Goal: Information Seeking & Learning: Learn about a topic

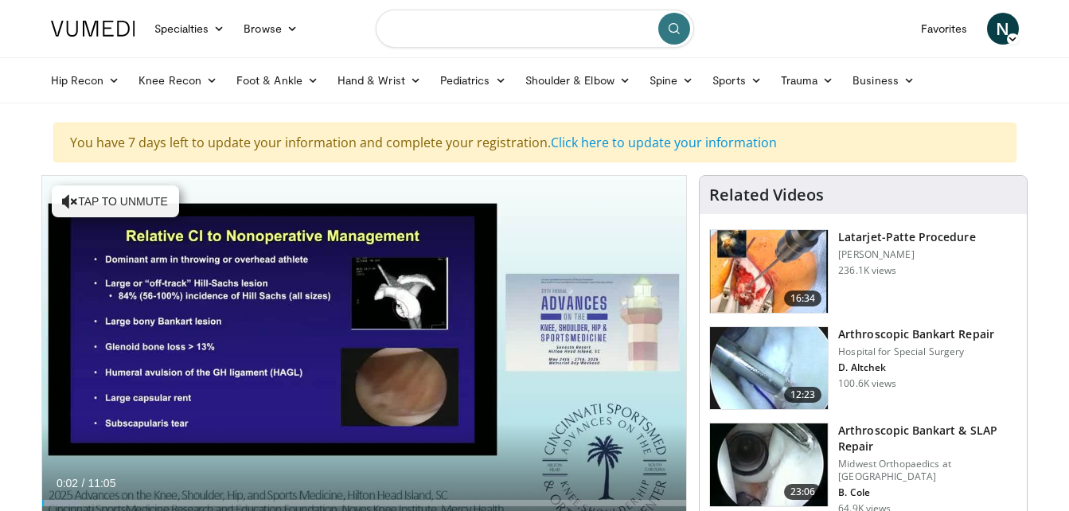
click at [521, 33] on input "Search topics, interventions" at bounding box center [535, 29] width 319 height 38
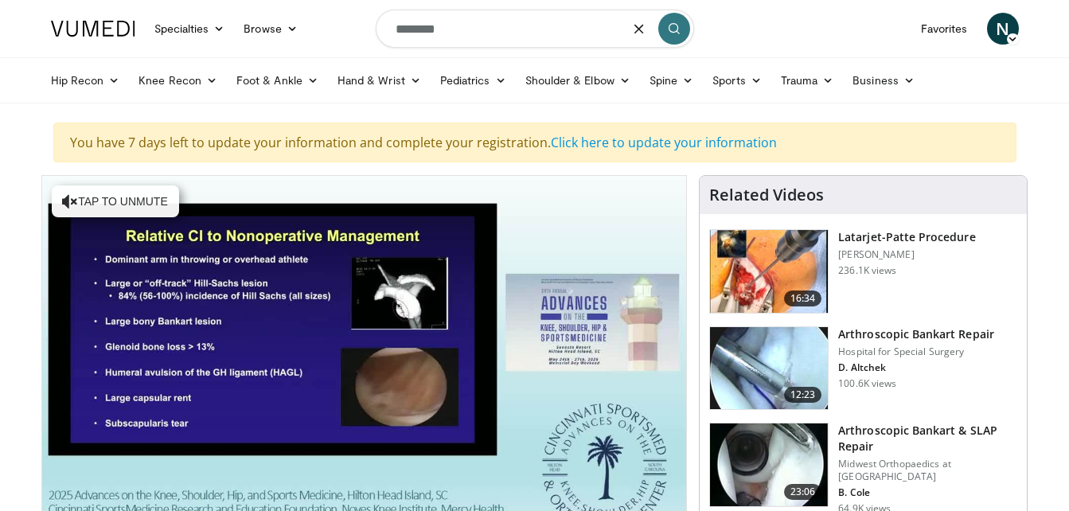
type input "********"
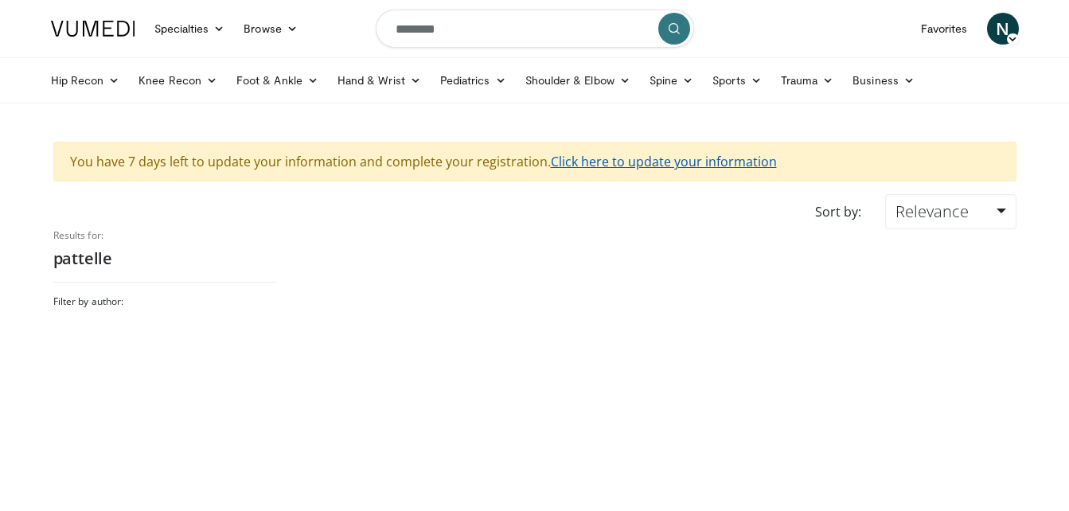
click at [608, 158] on link "Click here to update your information" at bounding box center [664, 162] width 226 height 18
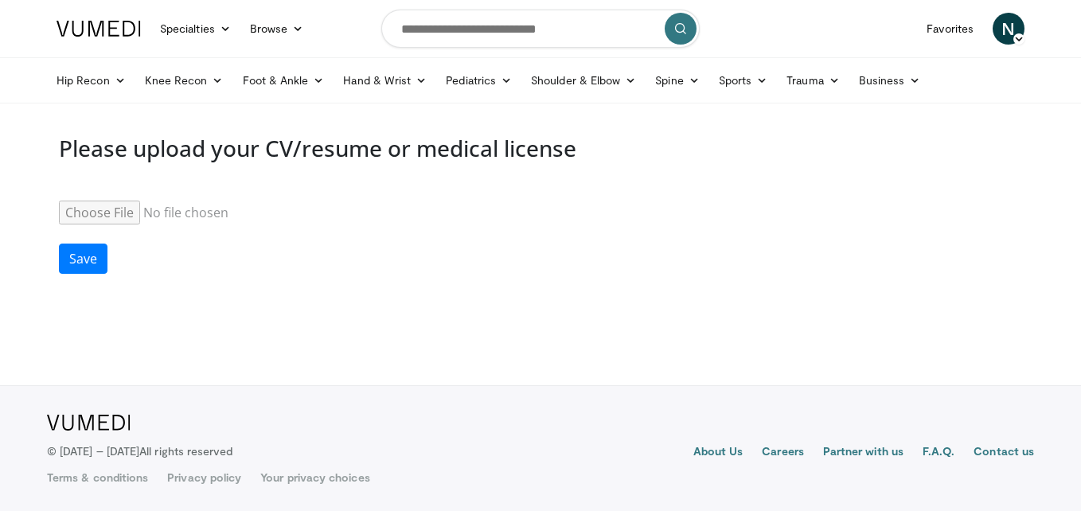
click at [151, 208] on input "Resume" at bounding box center [181, 213] width 244 height 24
click at [508, 87] on link "Pediatrics" at bounding box center [478, 80] width 85 height 32
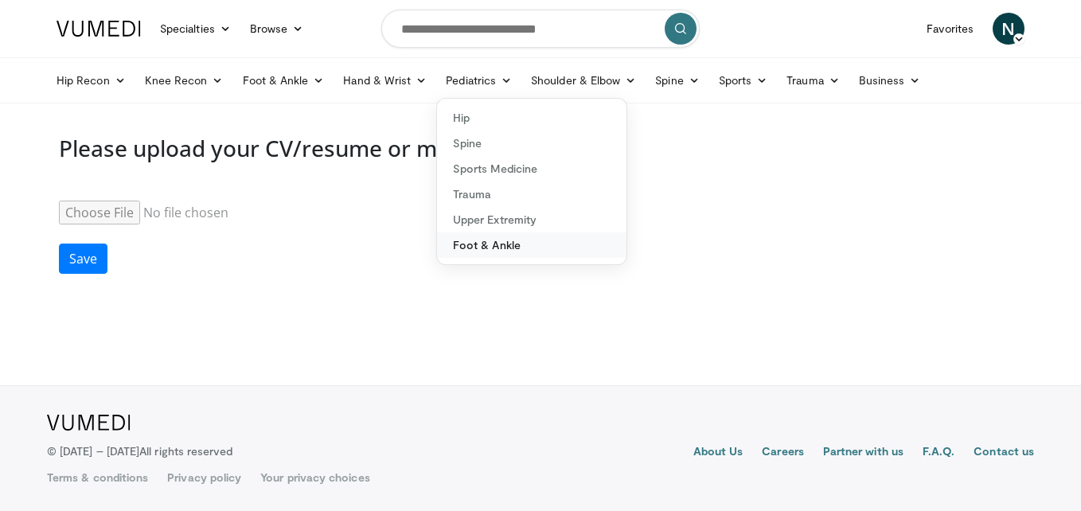
click at [541, 241] on link "Foot & Ankle" at bounding box center [532, 245] width 190 height 25
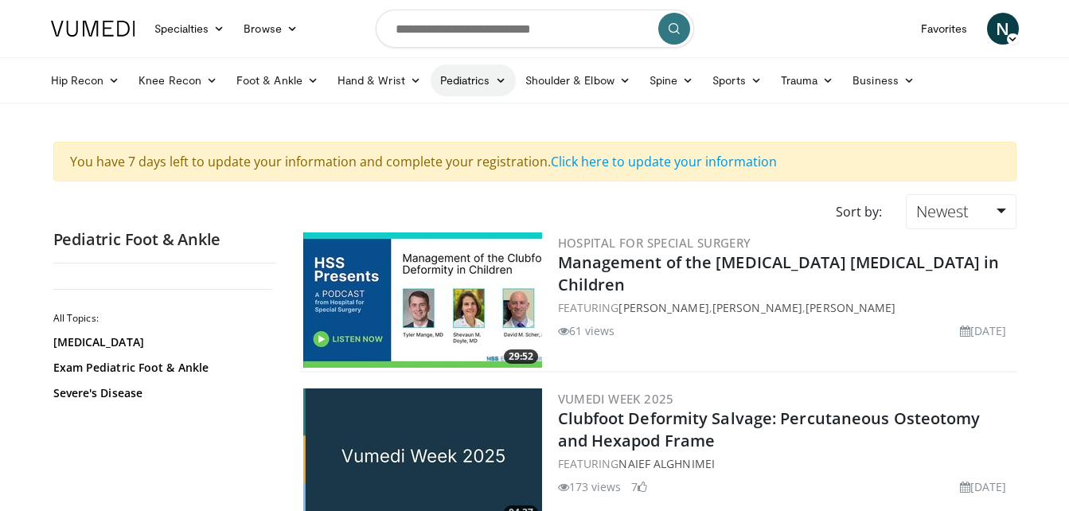
click at [482, 80] on link "Pediatrics" at bounding box center [473, 80] width 85 height 32
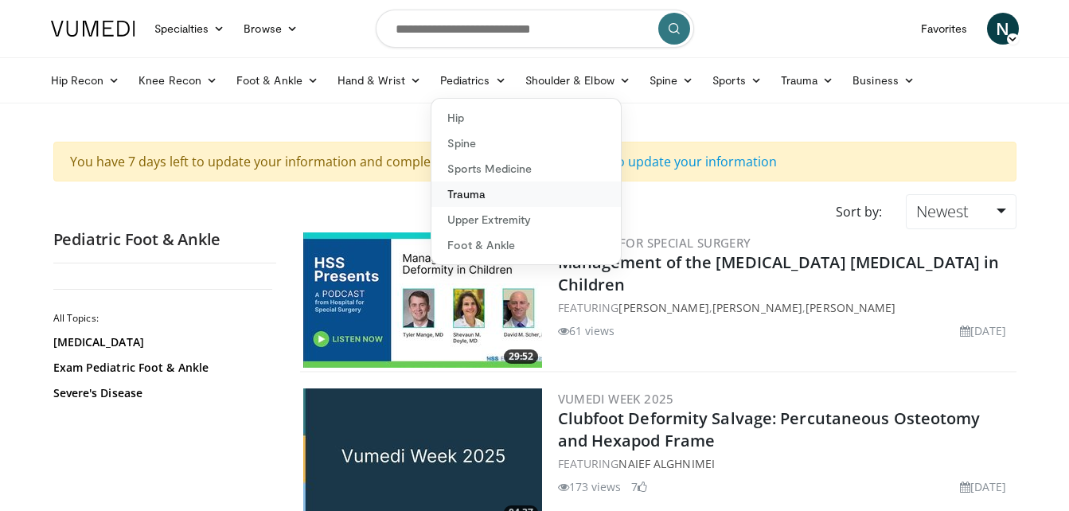
click at [475, 189] on link "Trauma" at bounding box center [527, 194] width 190 height 25
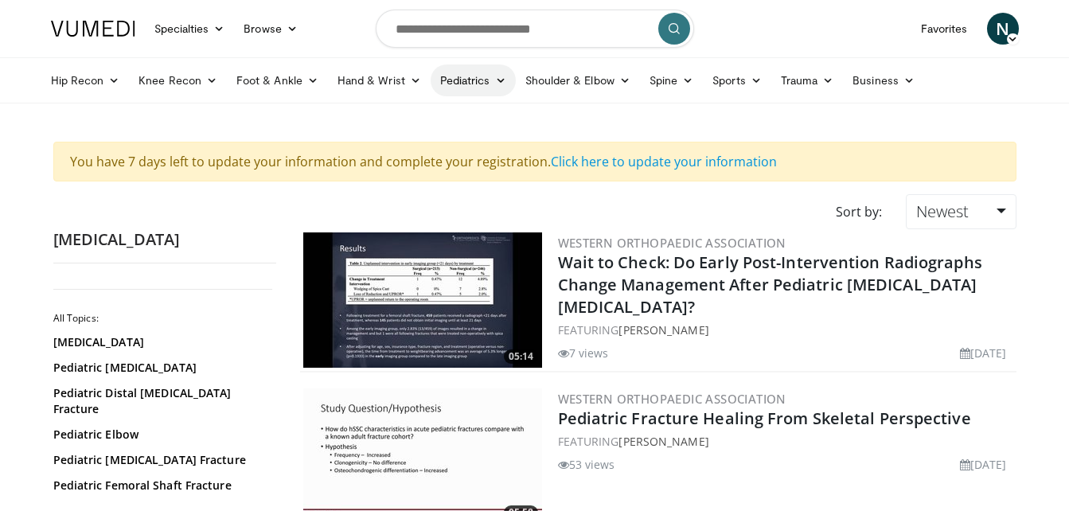
click at [465, 75] on link "Pediatrics" at bounding box center [473, 80] width 85 height 32
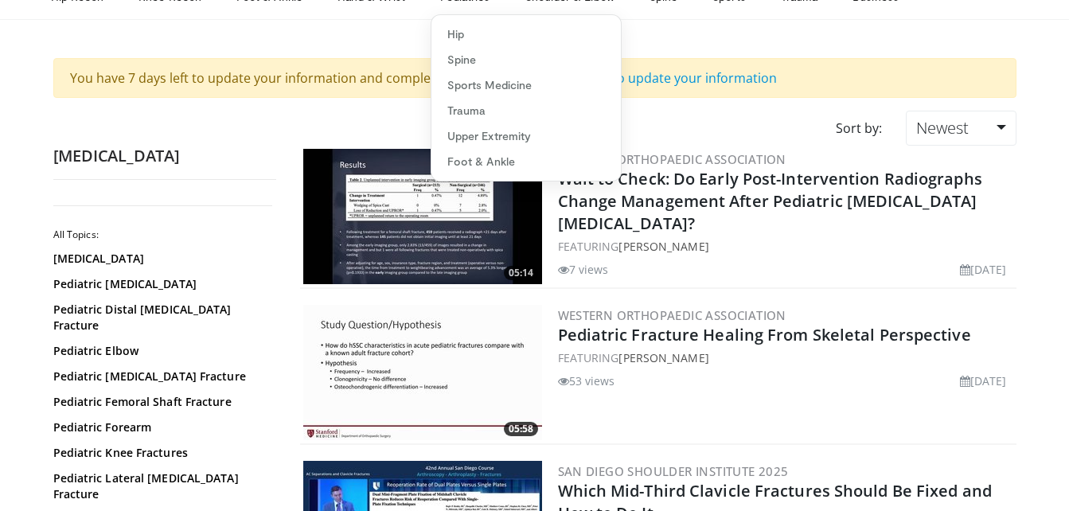
scroll to position [80, 0]
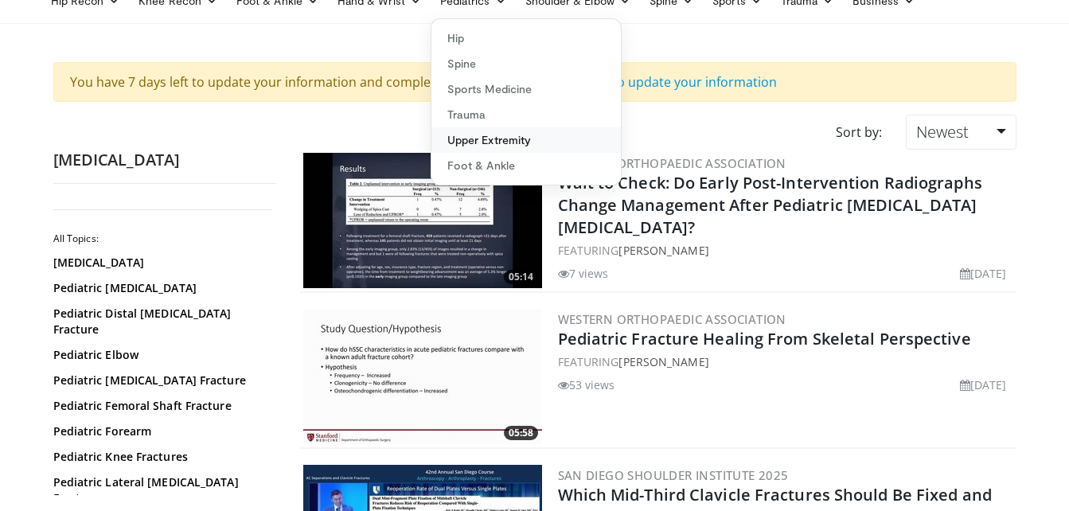
click at [496, 142] on link "Upper Extremity" at bounding box center [527, 139] width 190 height 25
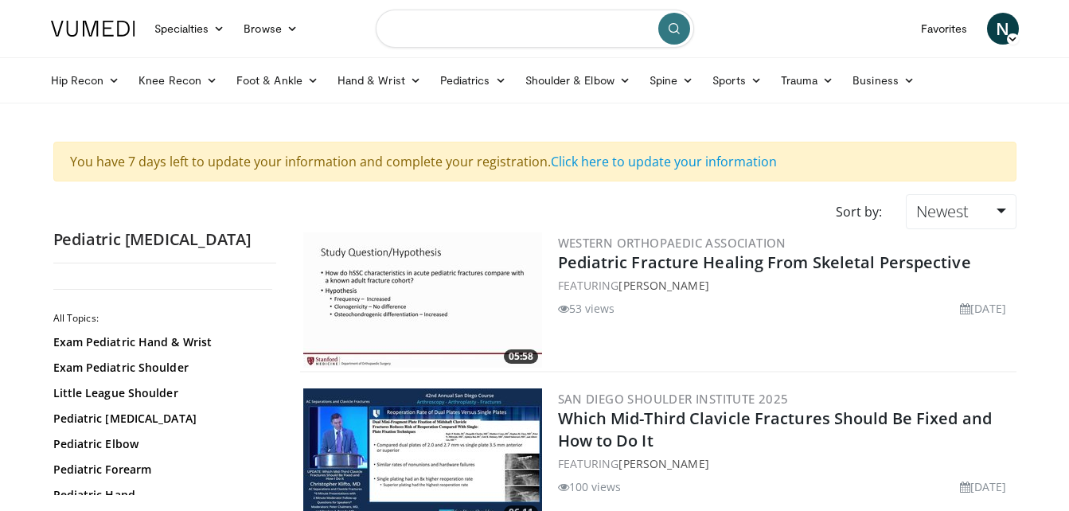
click at [547, 35] on input "Search topics, interventions" at bounding box center [535, 29] width 319 height 38
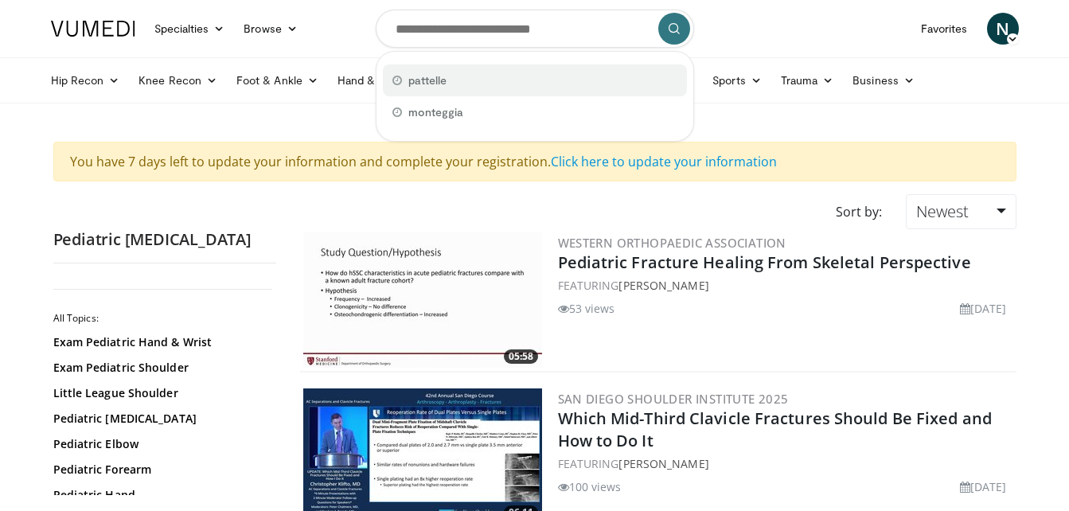
click at [472, 88] on div "pattelle" at bounding box center [535, 80] width 304 height 32
type input "********"
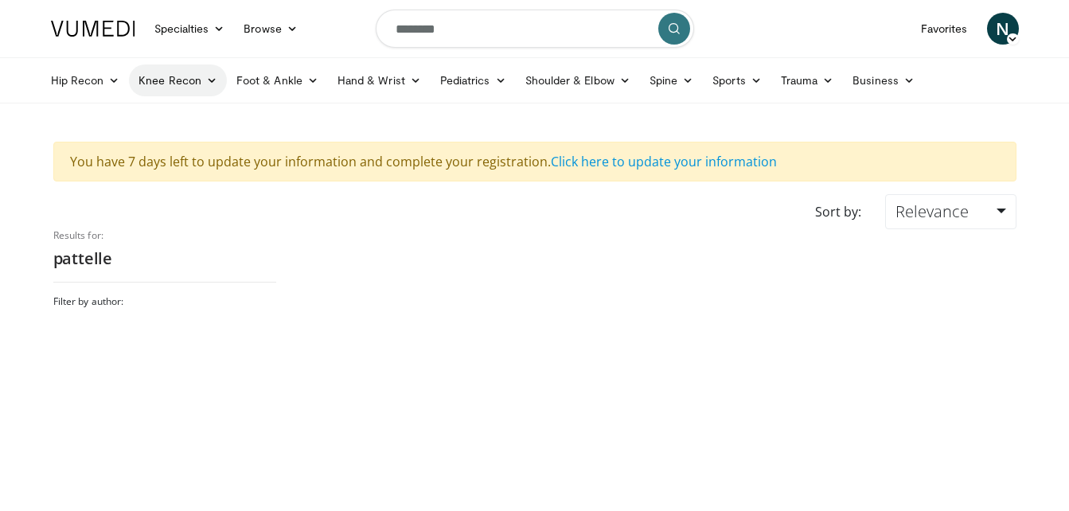
click at [205, 91] on link "Knee Recon" at bounding box center [178, 80] width 98 height 32
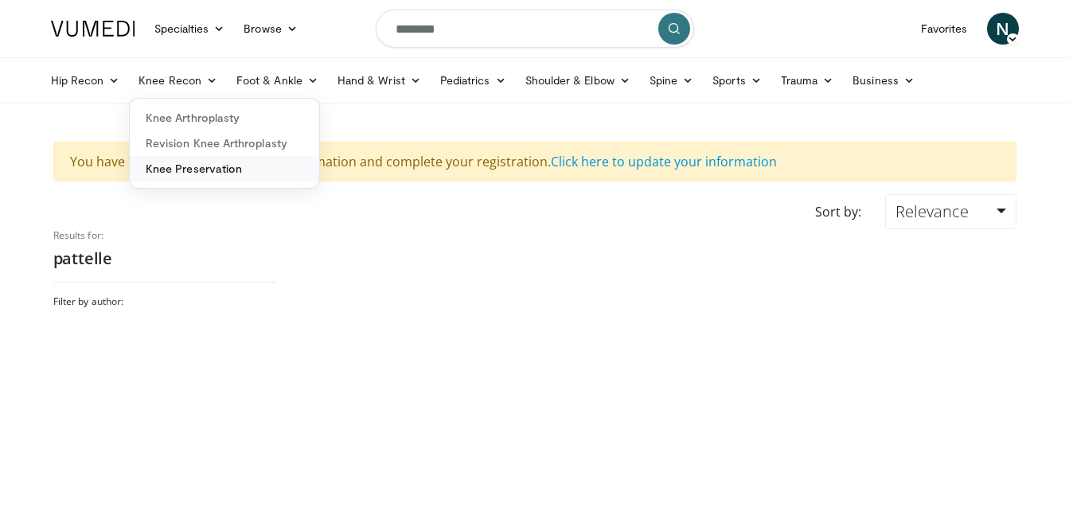
click at [215, 166] on link "Knee Preservation" at bounding box center [225, 168] width 190 height 25
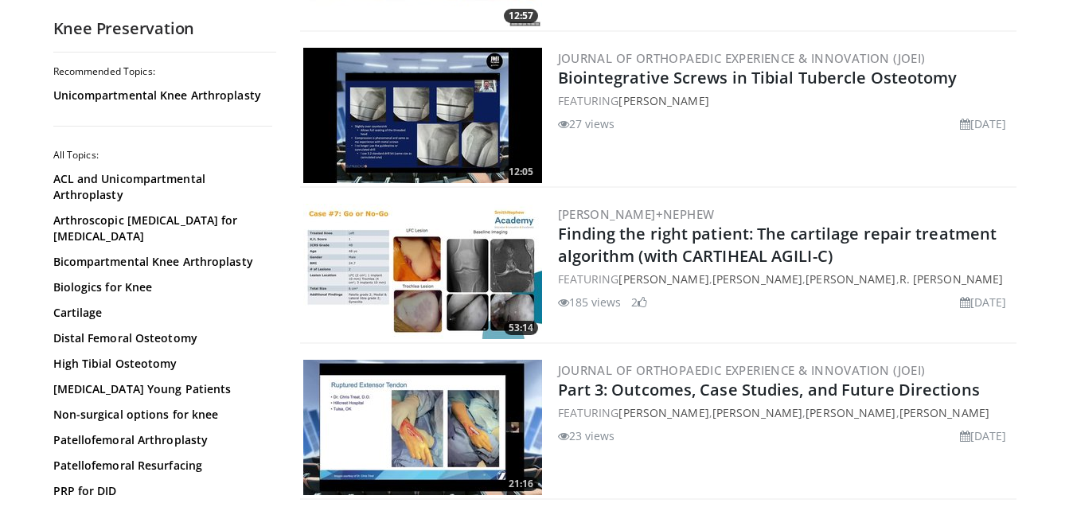
scroll to position [1593, 0]
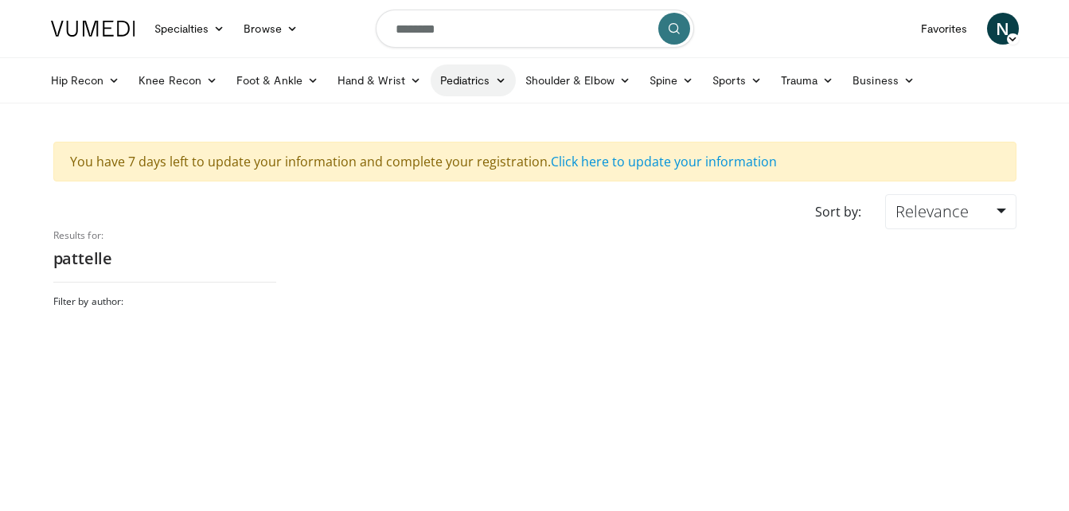
click at [460, 85] on link "Pediatrics" at bounding box center [473, 80] width 85 height 32
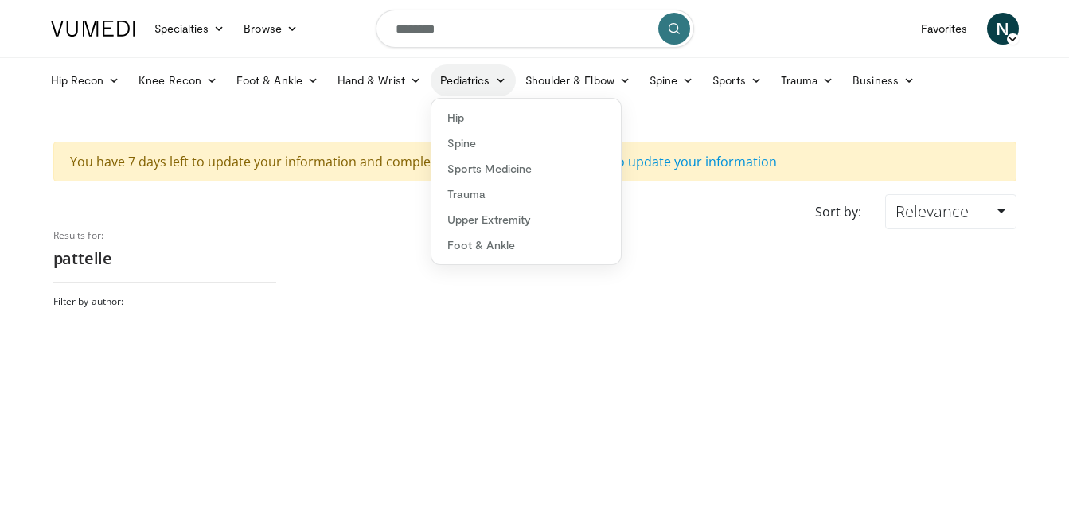
click at [463, 80] on link "Pediatrics" at bounding box center [473, 80] width 85 height 32
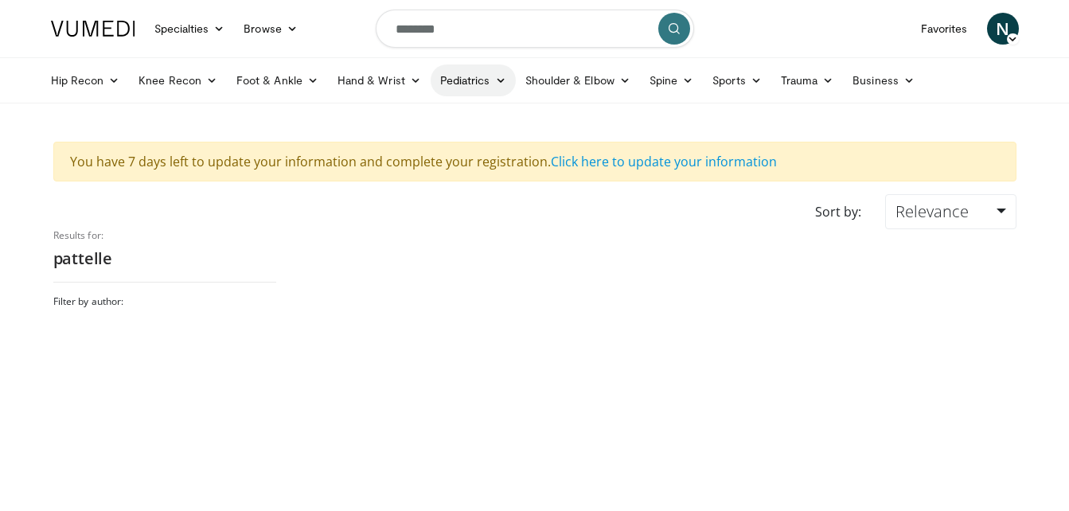
click at [463, 80] on link "Pediatrics" at bounding box center [473, 80] width 85 height 32
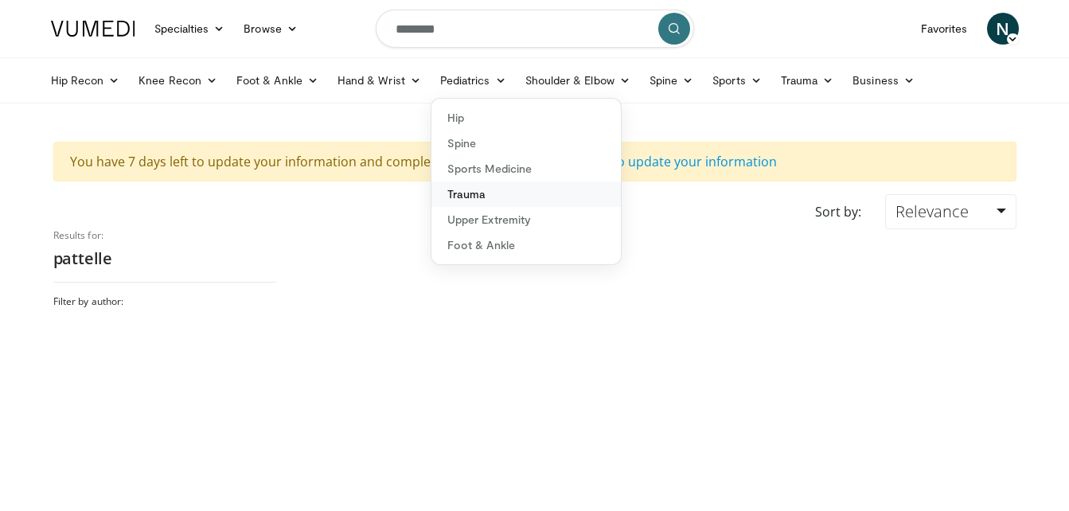
click at [501, 199] on link "Trauma" at bounding box center [527, 194] width 190 height 25
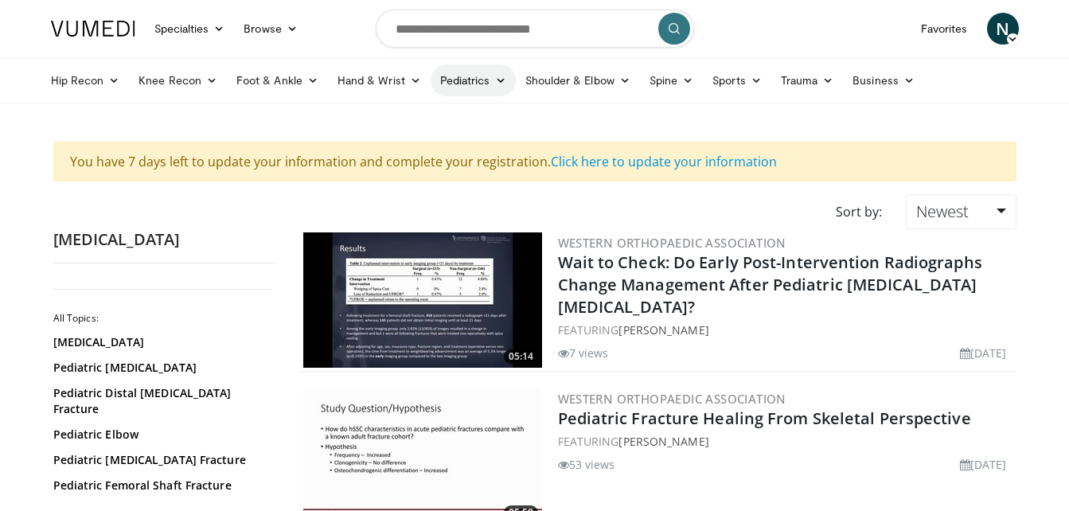
click at [463, 76] on link "Pediatrics" at bounding box center [473, 80] width 85 height 32
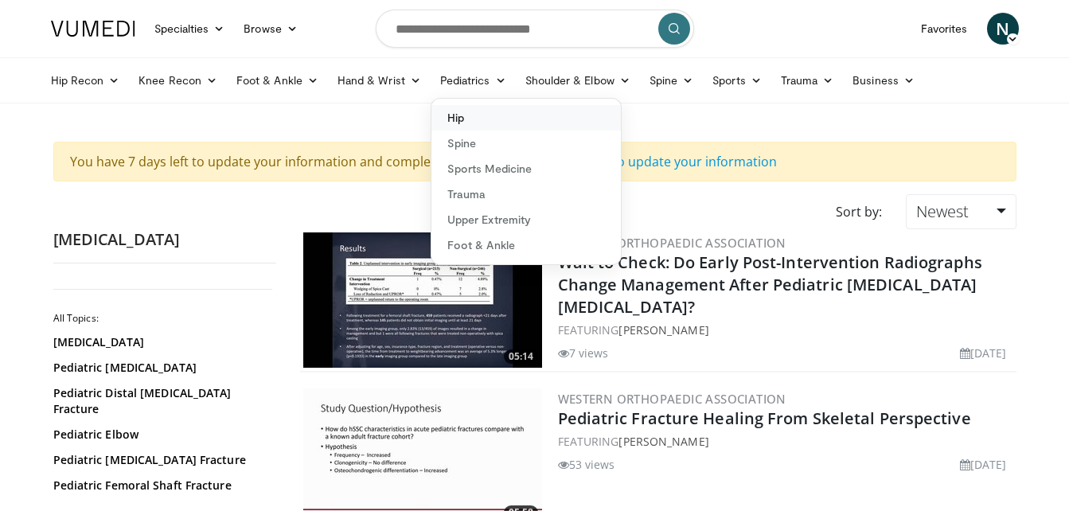
click at [460, 107] on link "Hip" at bounding box center [527, 117] width 190 height 25
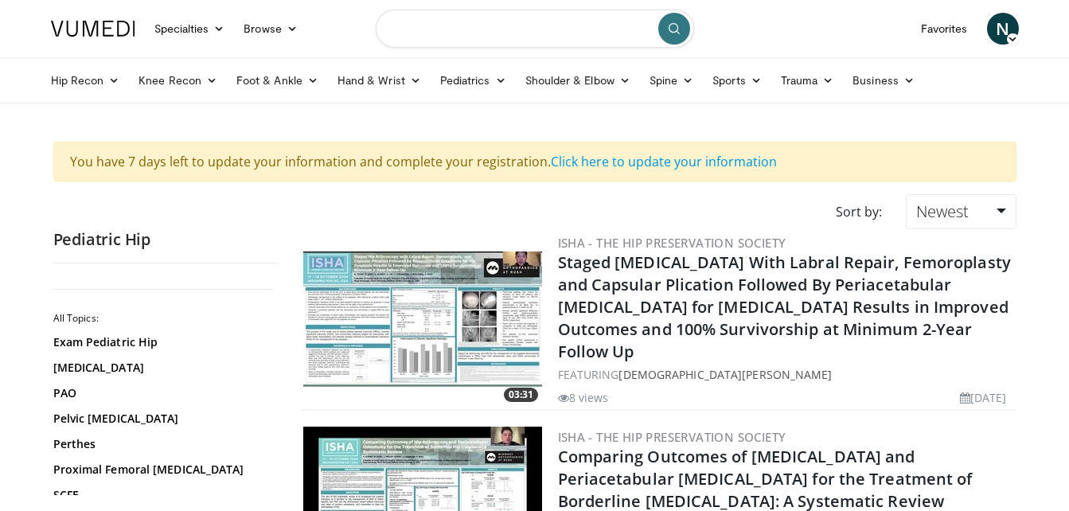
click at [445, 31] on input "Search topics, interventions" at bounding box center [535, 29] width 319 height 38
type input "***"
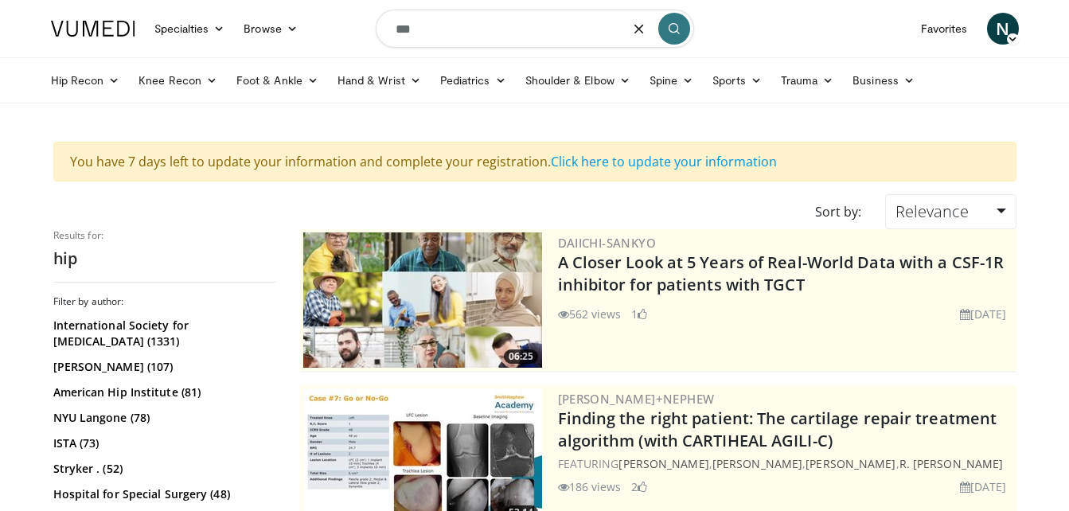
click at [447, 29] on input "***" at bounding box center [535, 29] width 319 height 38
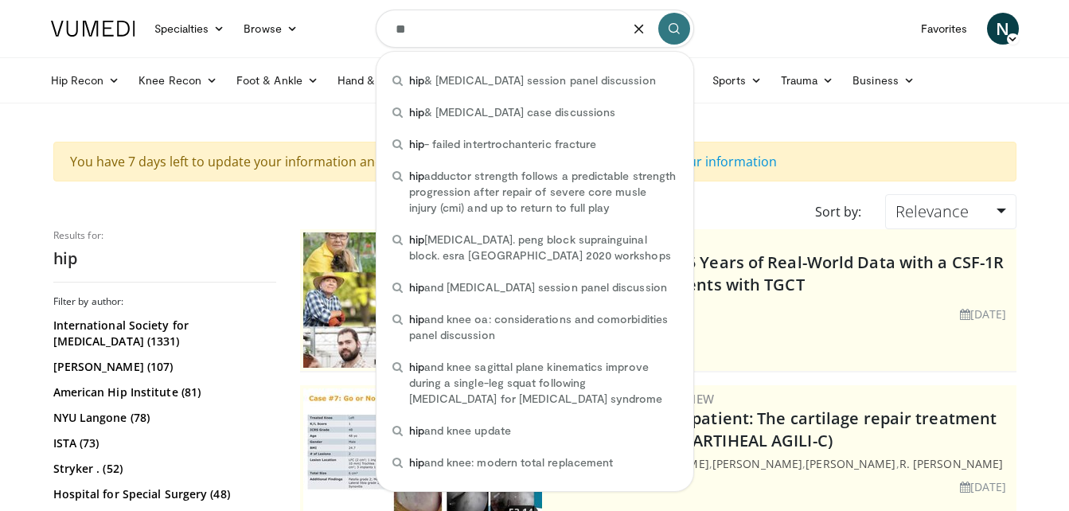
type input "*"
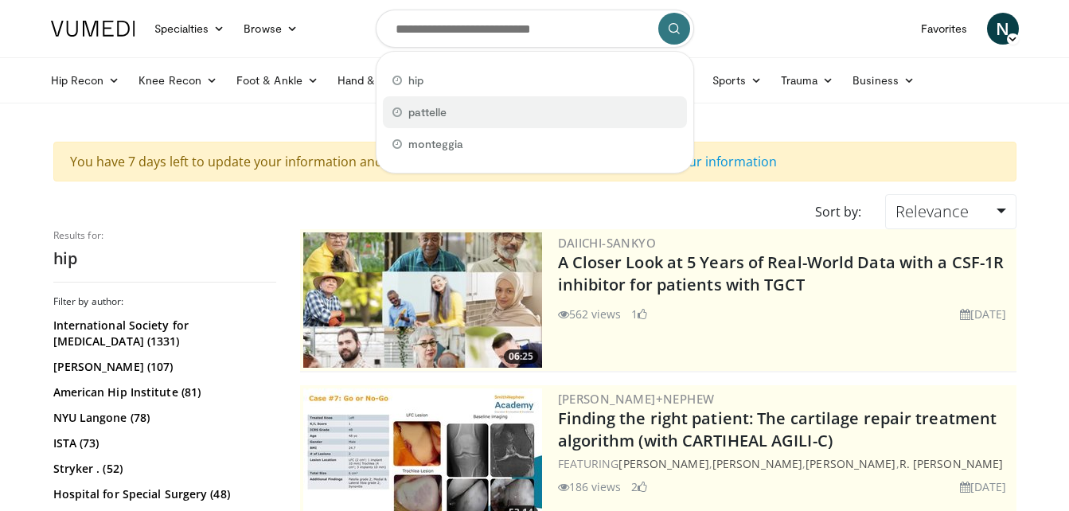
click at [436, 120] on div "pattelle" at bounding box center [535, 112] width 304 height 32
type input "********"
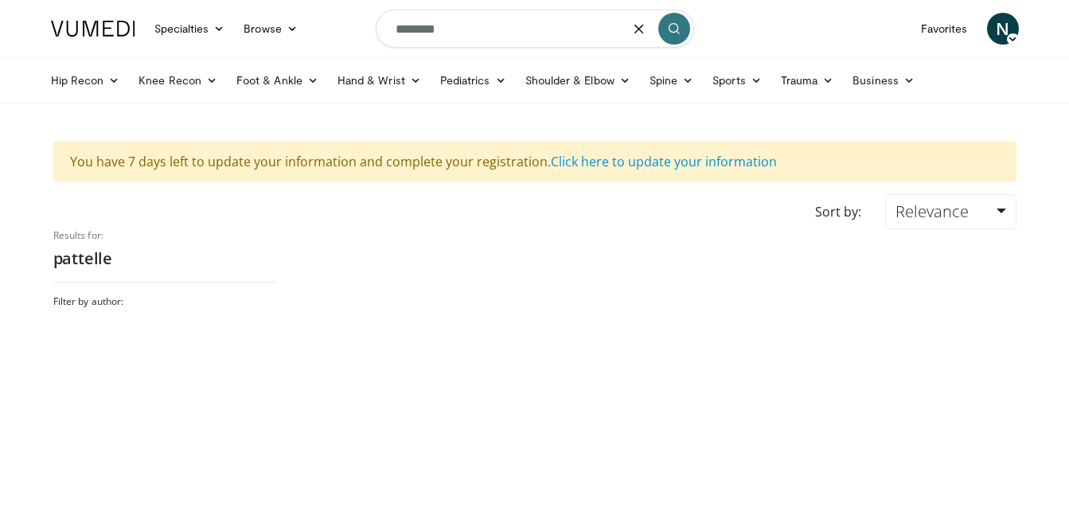
click at [436, 36] on input "********" at bounding box center [535, 29] width 319 height 38
type input "*"
type input "****"
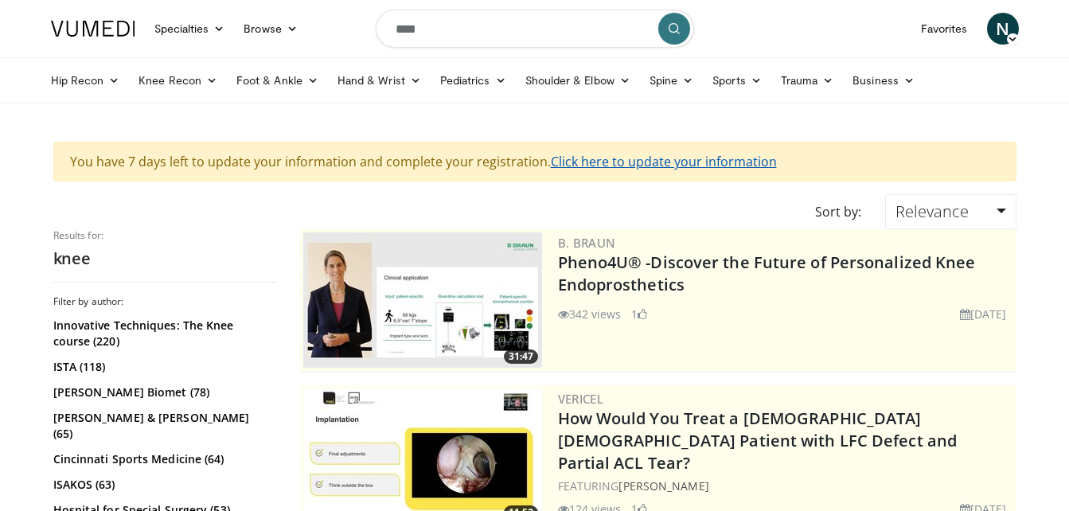
click at [557, 158] on link "Click here to update your information" at bounding box center [664, 162] width 226 height 18
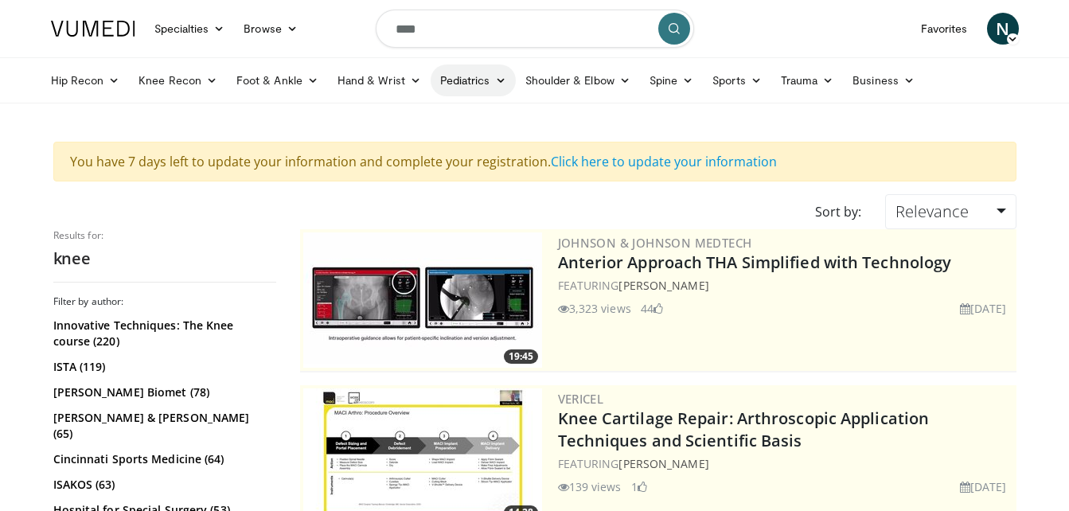
click at [462, 86] on link "Pediatrics" at bounding box center [473, 80] width 85 height 32
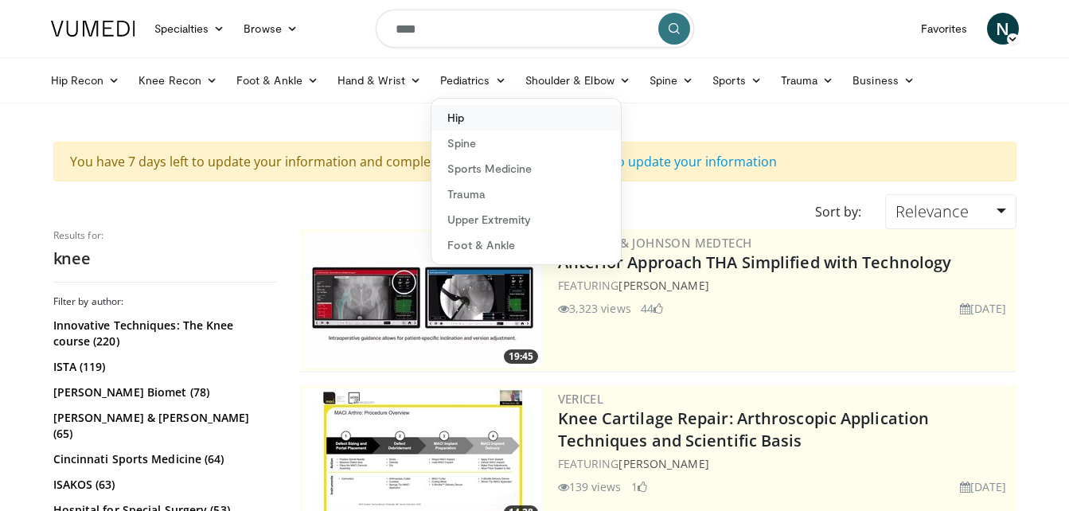
click at [460, 116] on link "Hip" at bounding box center [527, 117] width 190 height 25
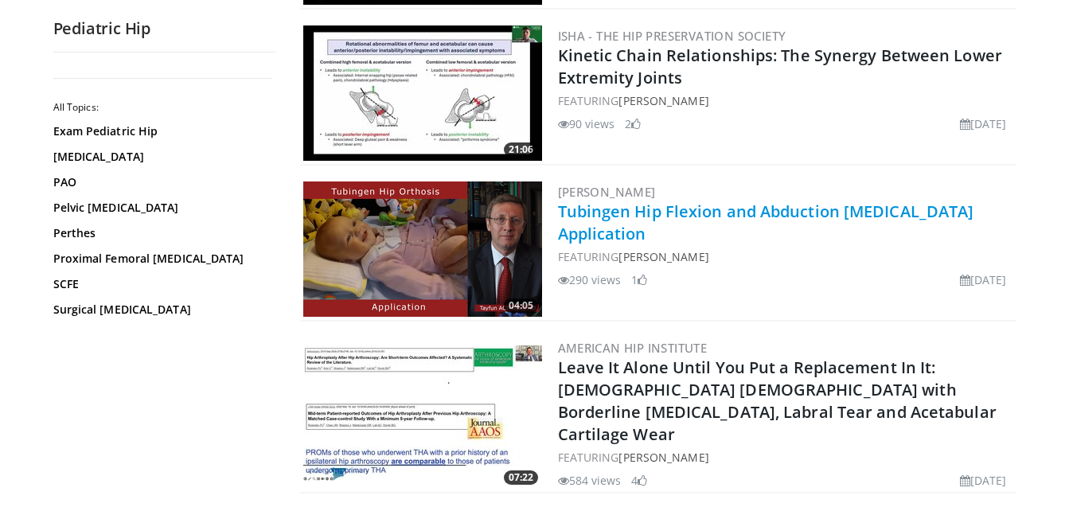
scroll to position [637, 0]
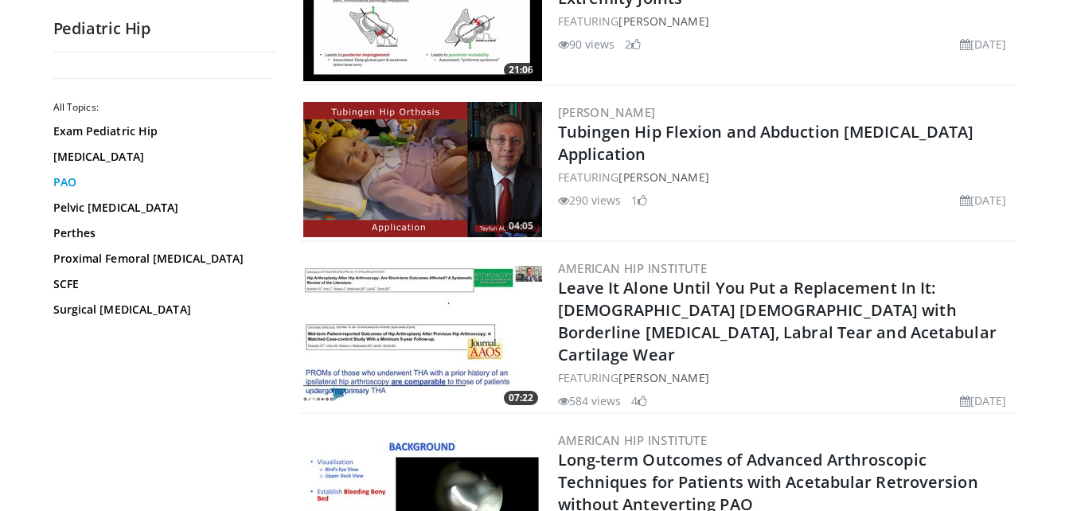
click at [71, 188] on link "PAO" at bounding box center [160, 182] width 215 height 16
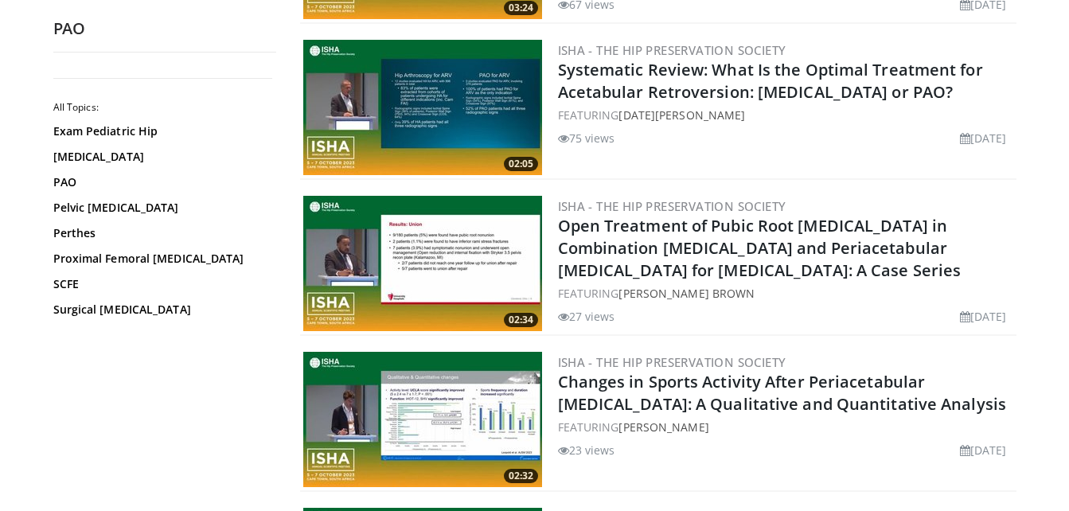
scroll to position [1831, 0]
